Goal: Information Seeking & Learning: Learn about a topic

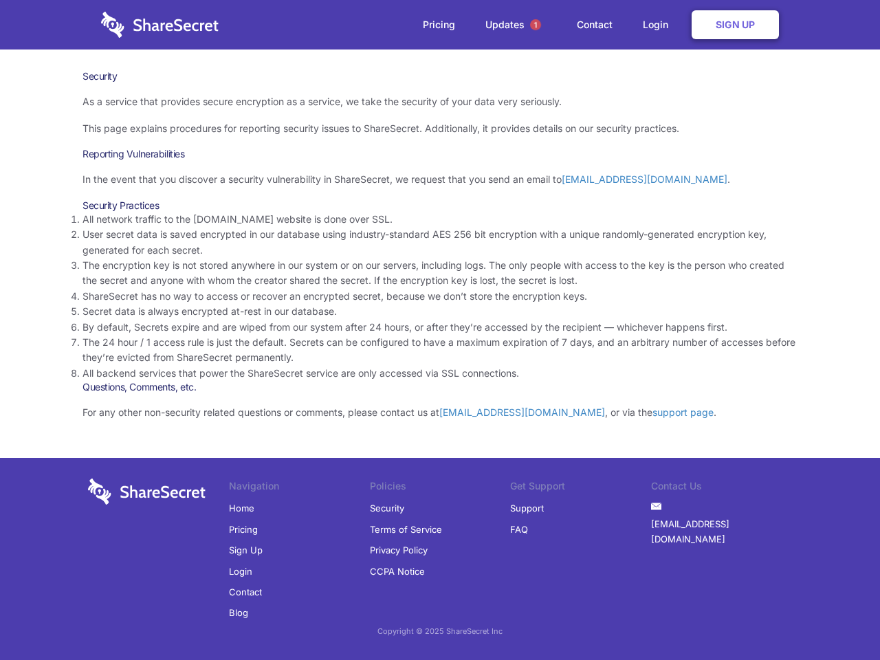
click at [440, 330] on li "By default, Secrets expire and are wiped from our system after 24 hours, or aft…" at bounding box center [440, 327] width 715 height 15
click at [536, 25] on span "1" at bounding box center [535, 24] width 11 height 11
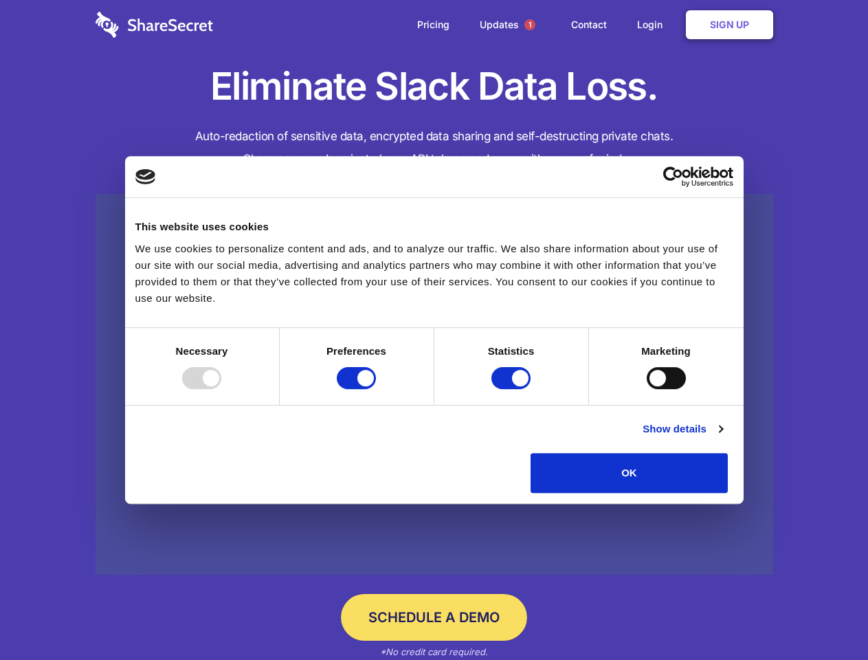
click at [221, 389] on div at bounding box center [201, 378] width 39 height 22
